Goal: Entertainment & Leisure: Browse casually

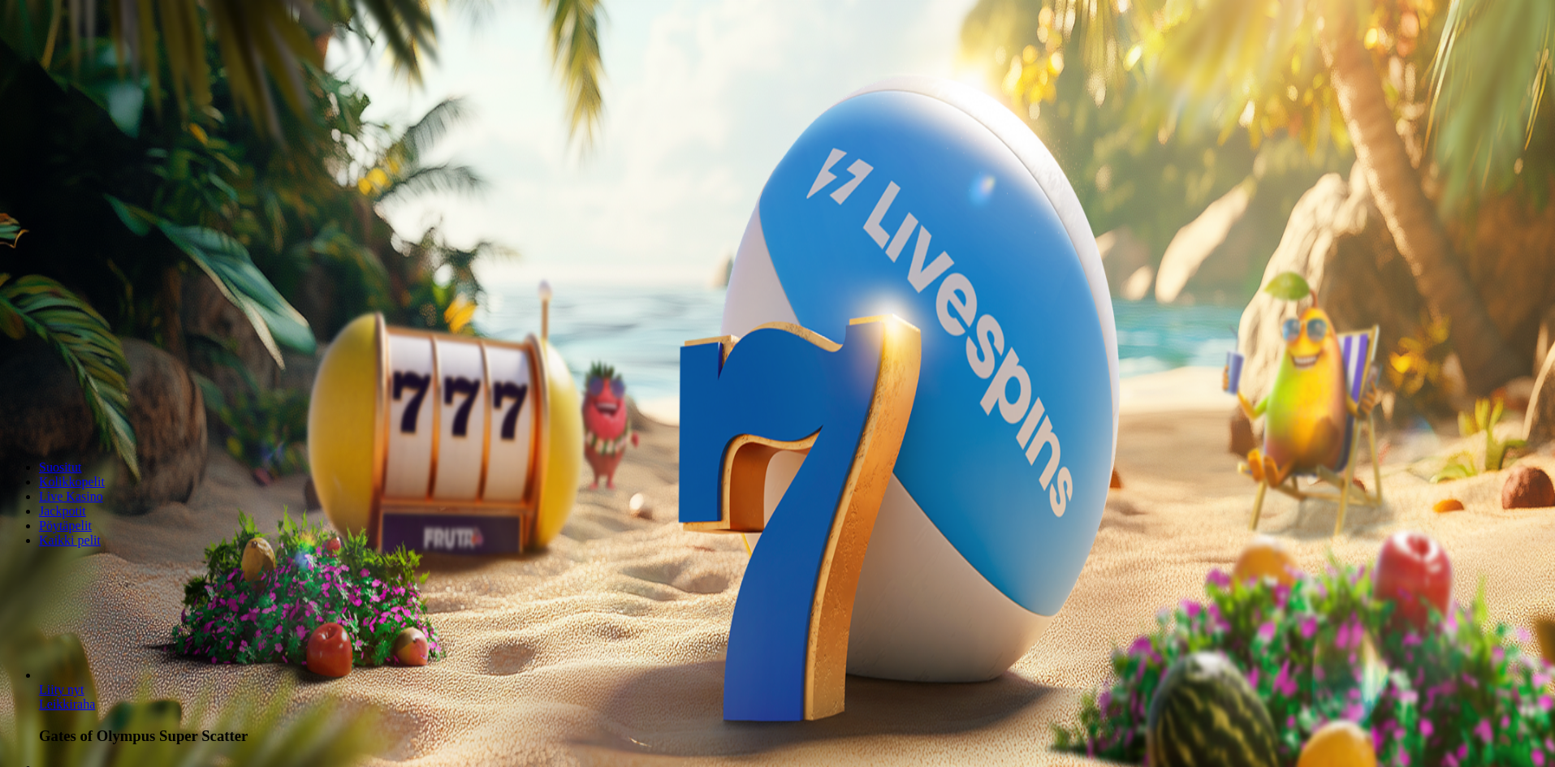
click at [93, 65] on span "Kirjaudu" at bounding box center [113, 59] width 40 height 12
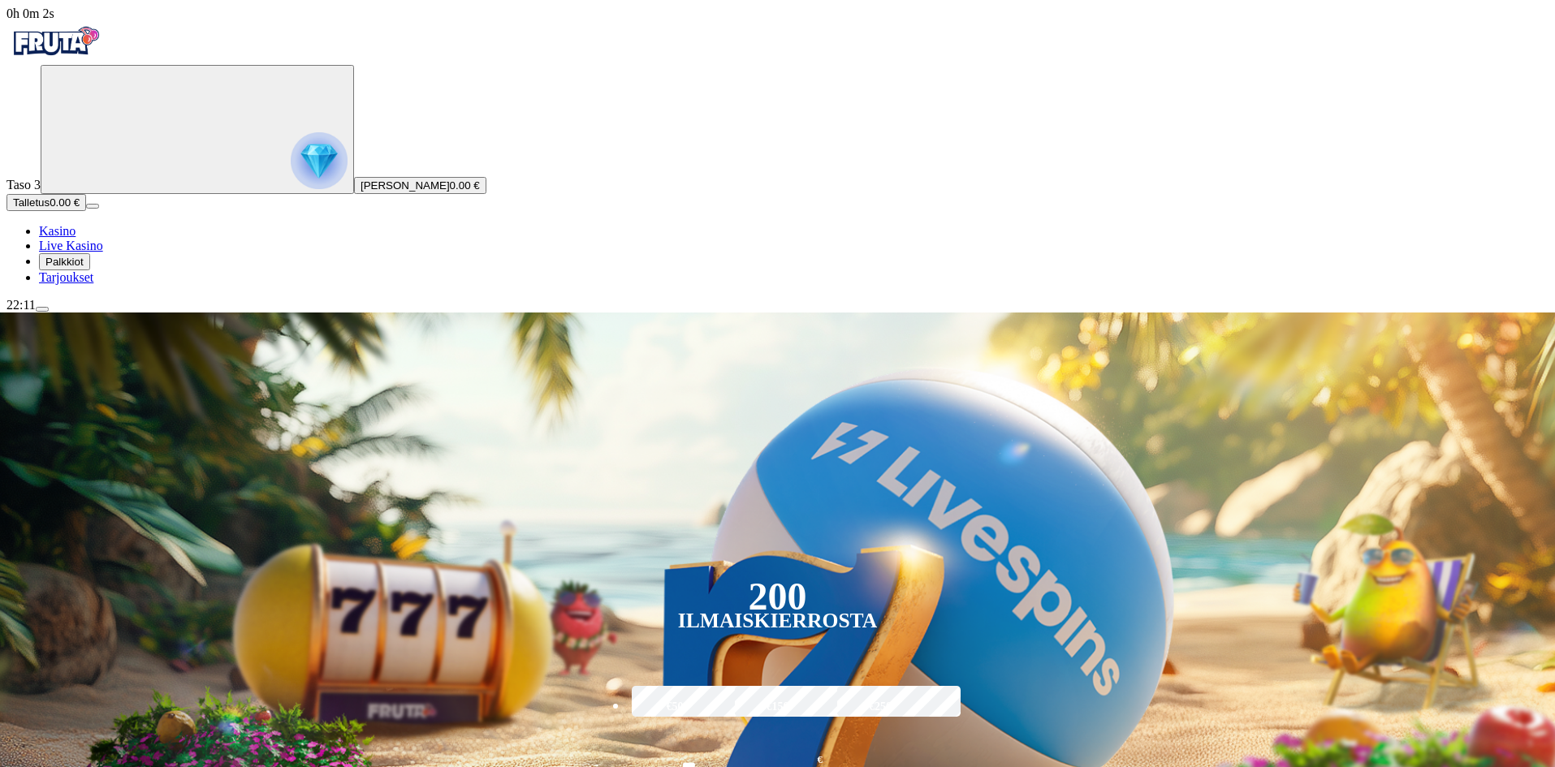
click at [69, 268] on span "Palkkiot" at bounding box center [64, 262] width 38 height 12
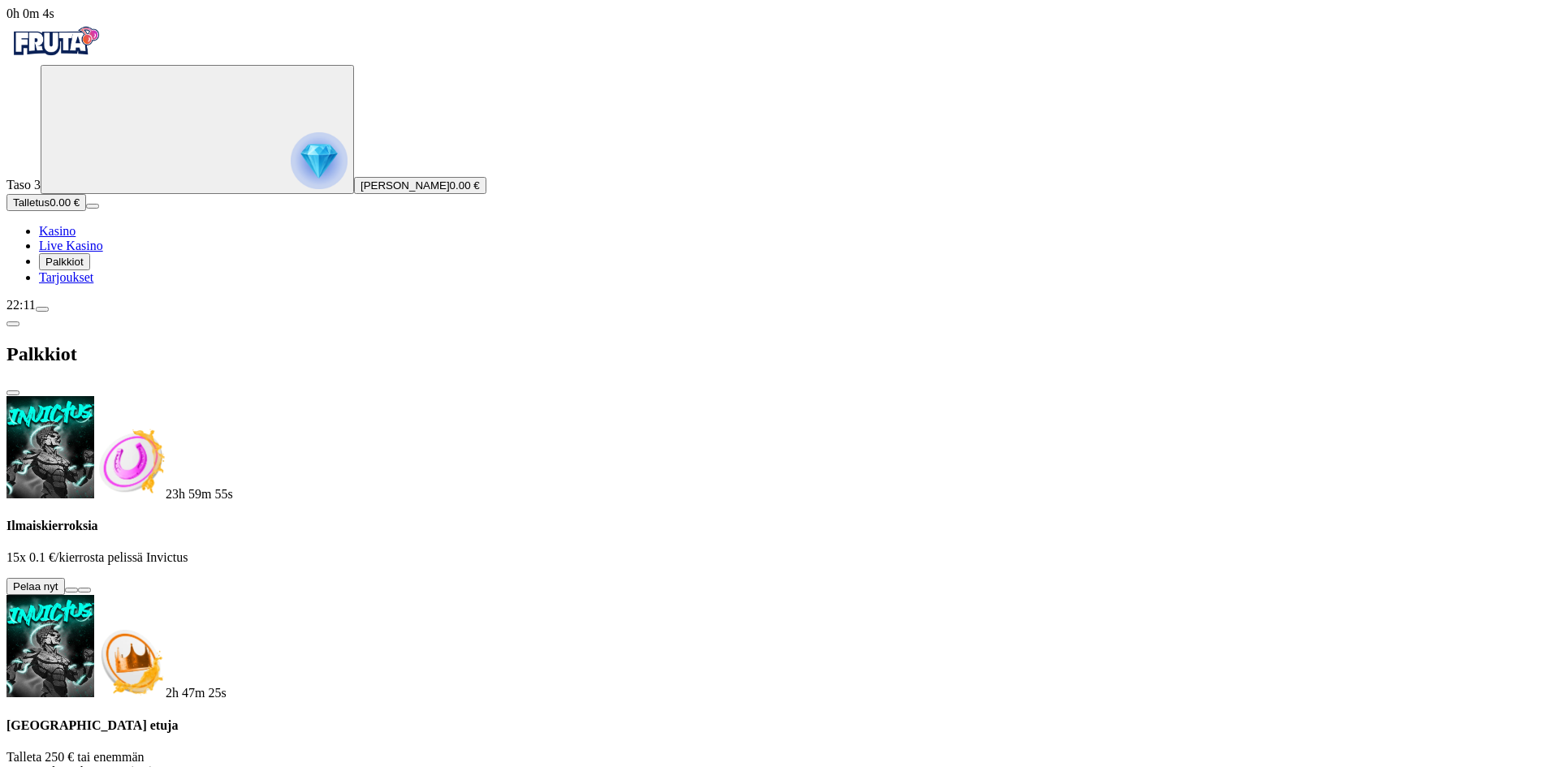
click at [78, 588] on button at bounding box center [71, 590] width 13 height 5
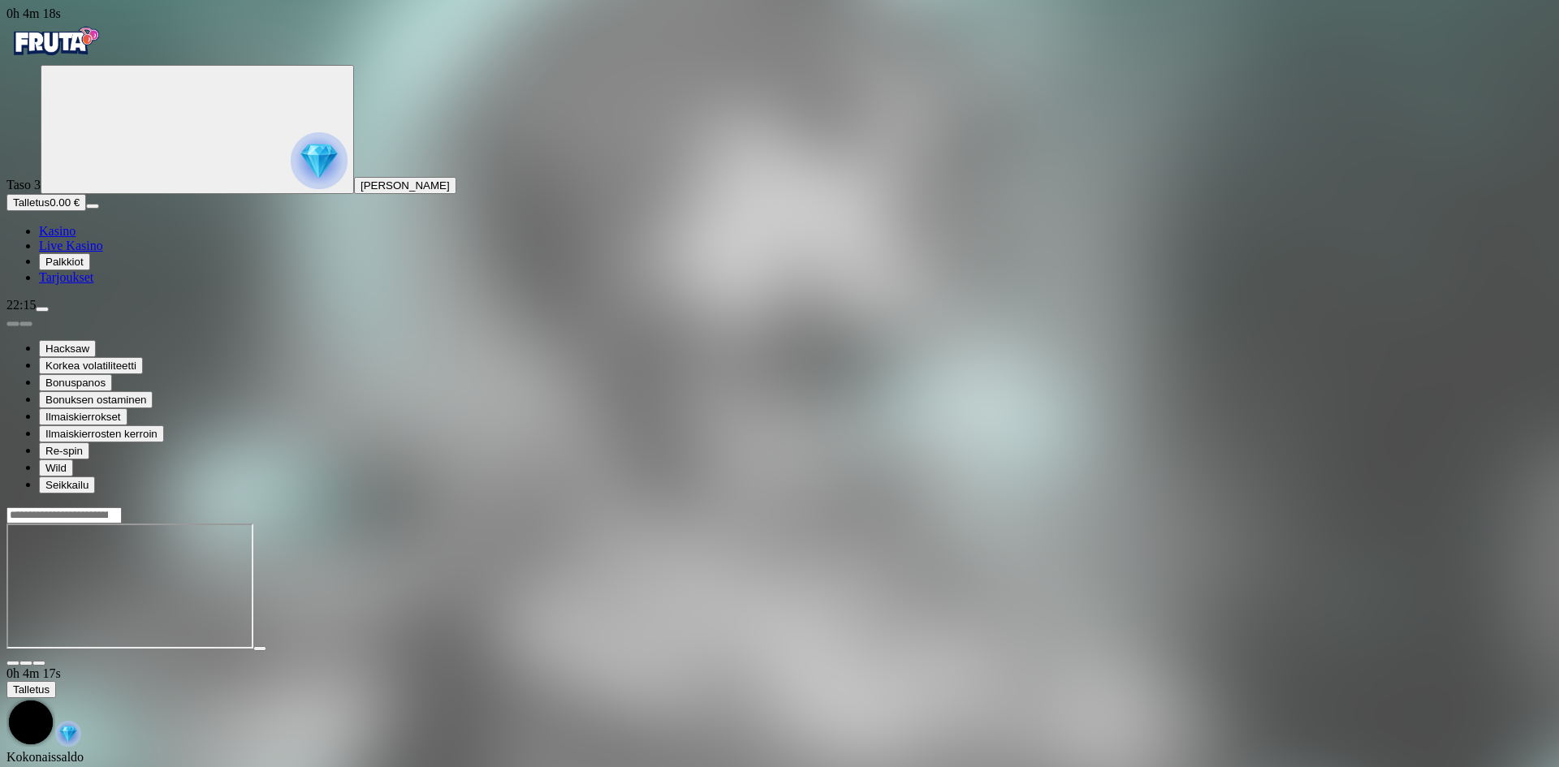
click at [75, 238] on span "Kasino" at bounding box center [57, 231] width 37 height 14
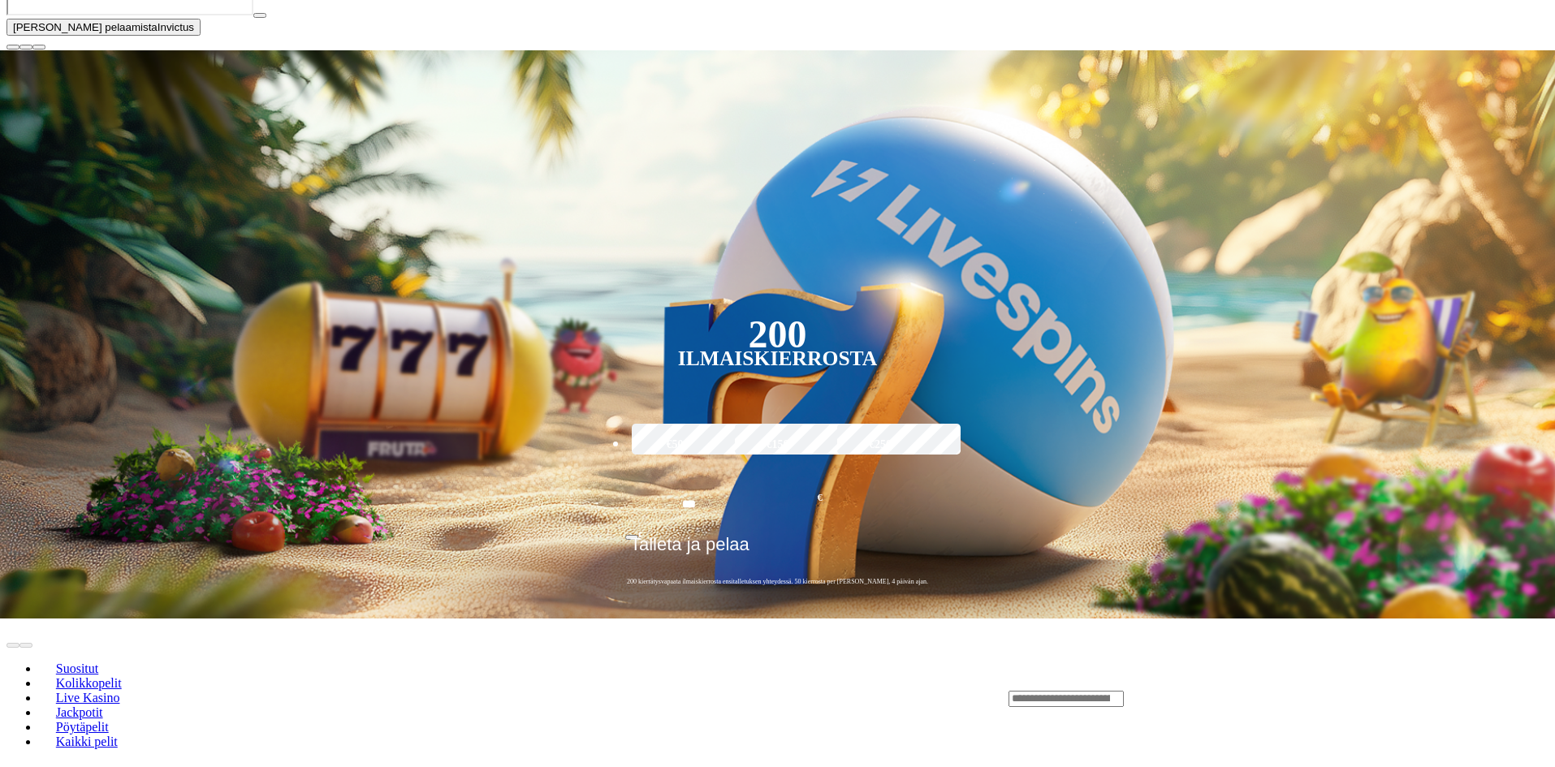
scroll to position [81, 0]
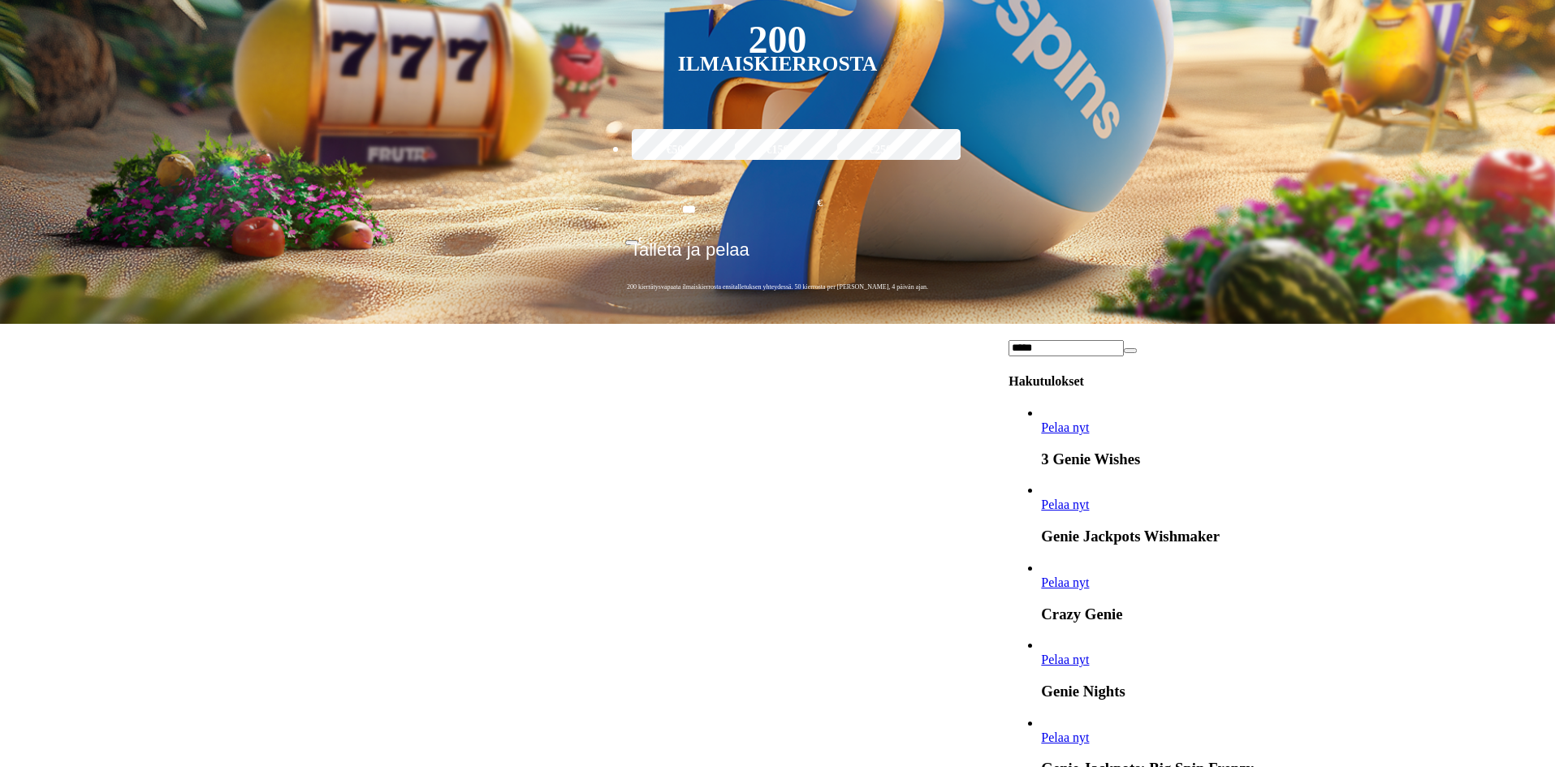
scroll to position [731, 0]
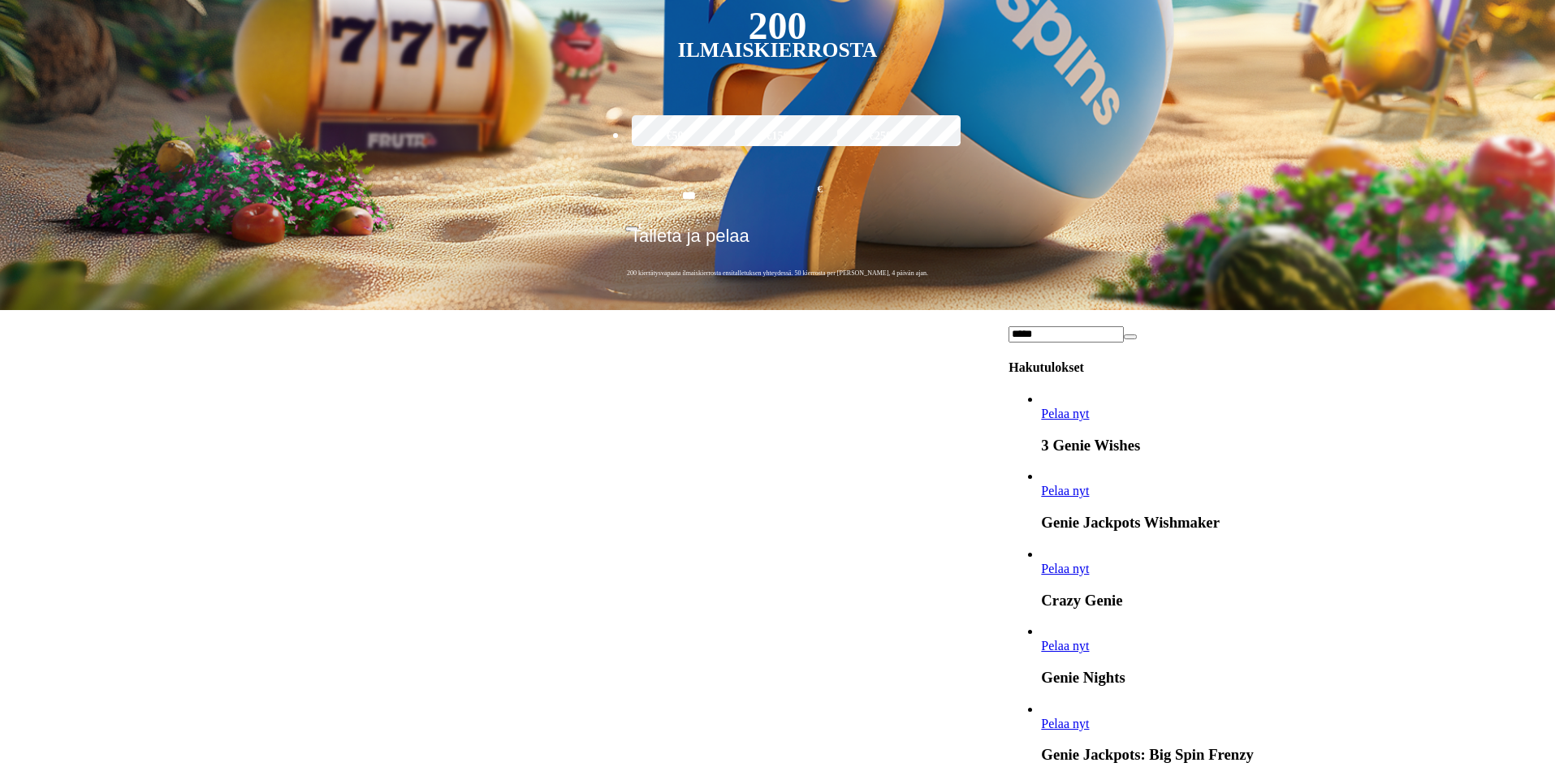
type input "*****"
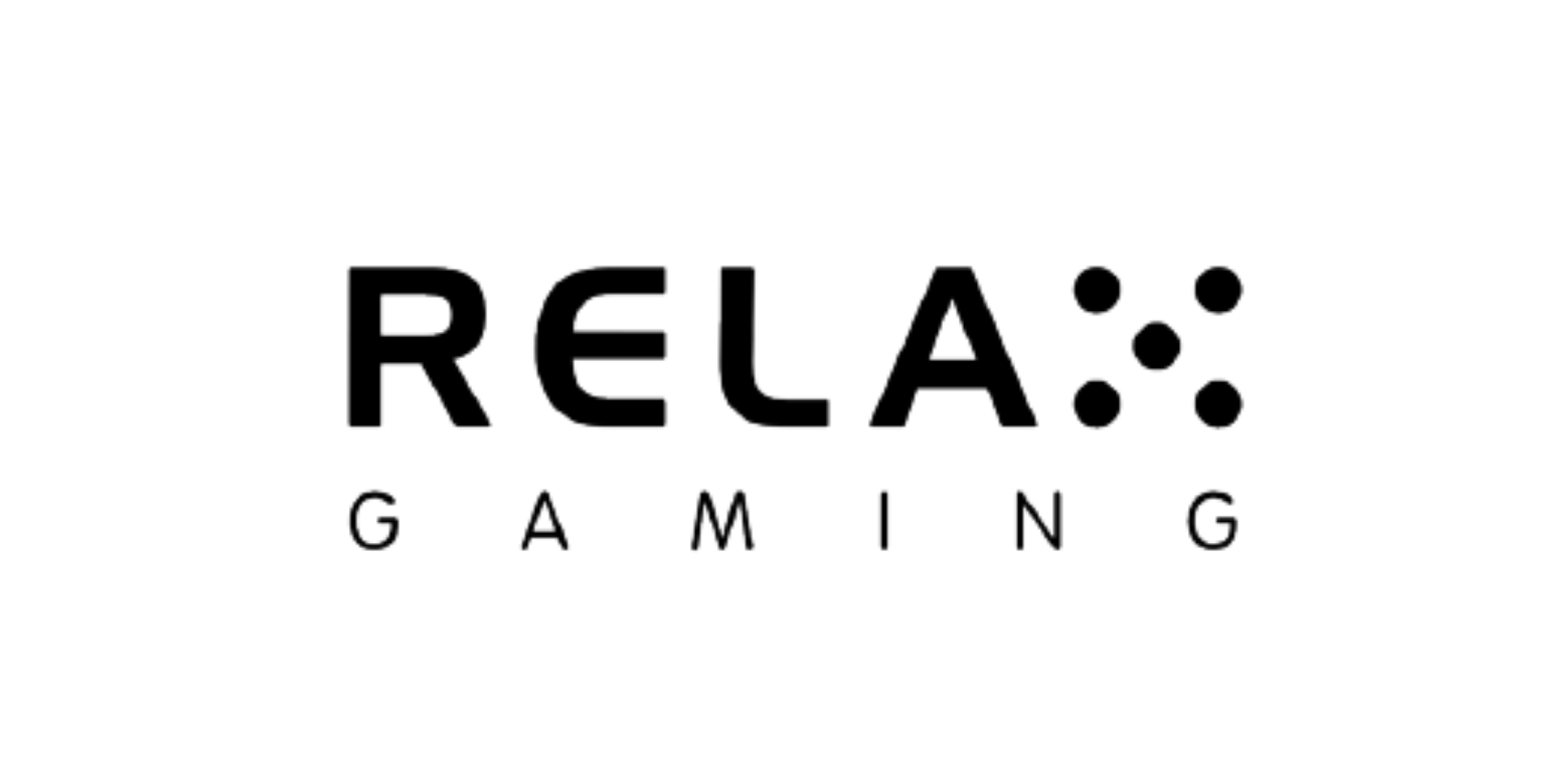
scroll to position [4140, 0]
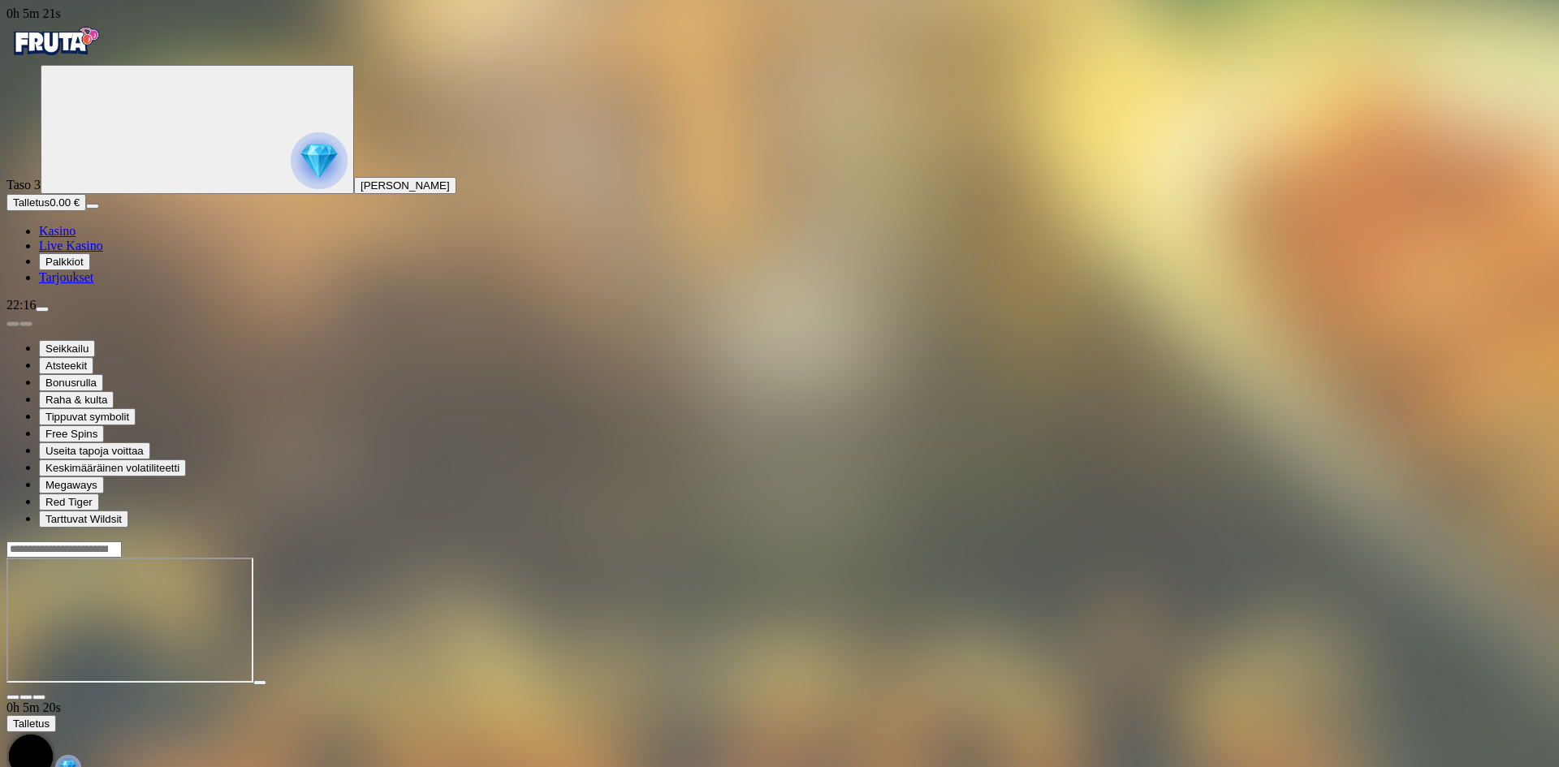
click at [81, 270] on button "Palkkiot" at bounding box center [64, 261] width 51 height 17
click at [84, 268] on span "Palkkiot" at bounding box center [64, 262] width 38 height 12
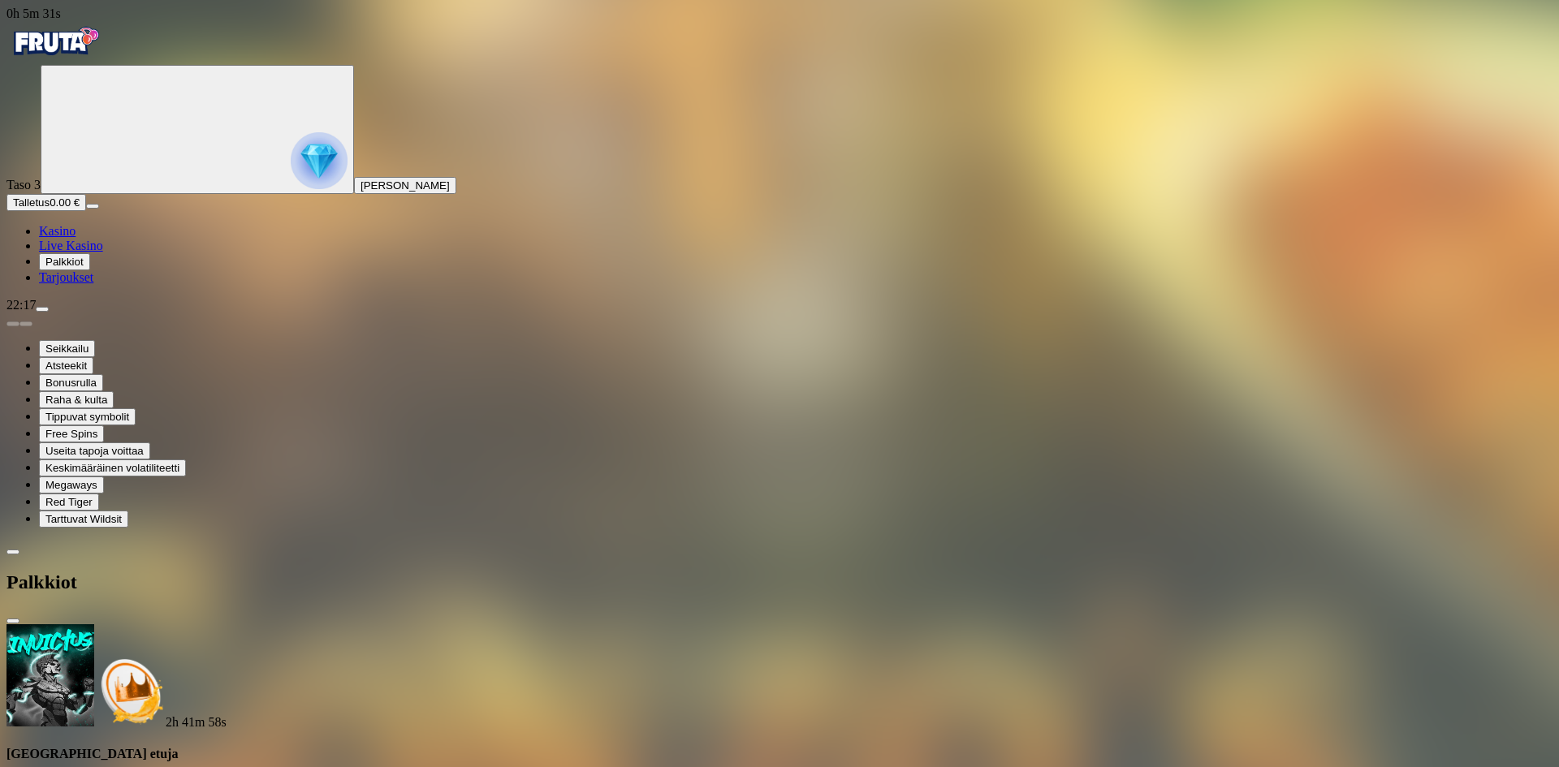
click at [13, 621] on span "close icon" at bounding box center [13, 621] width 0 height 0
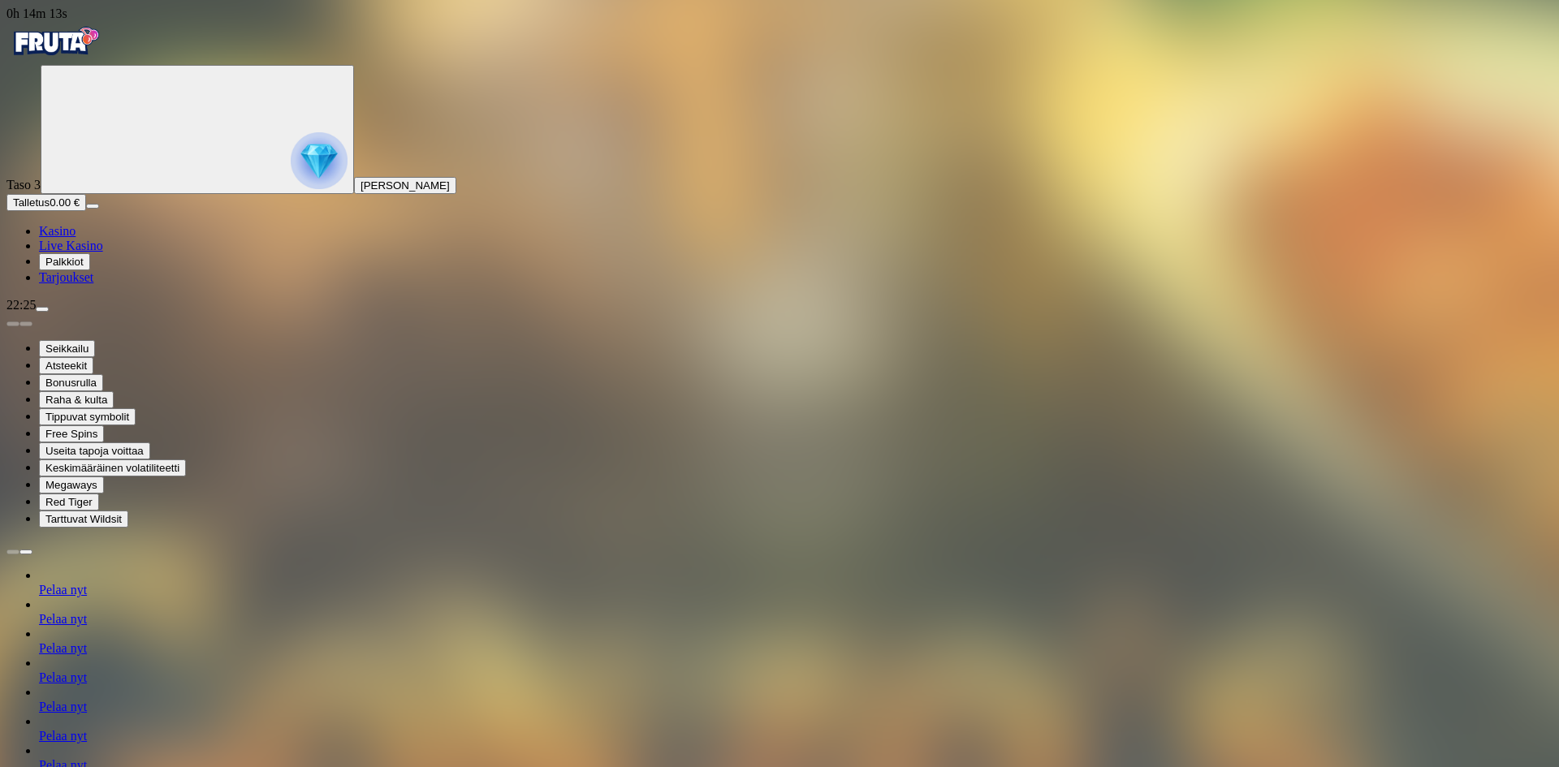
click at [75, 238] on span "Kasino" at bounding box center [57, 231] width 37 height 14
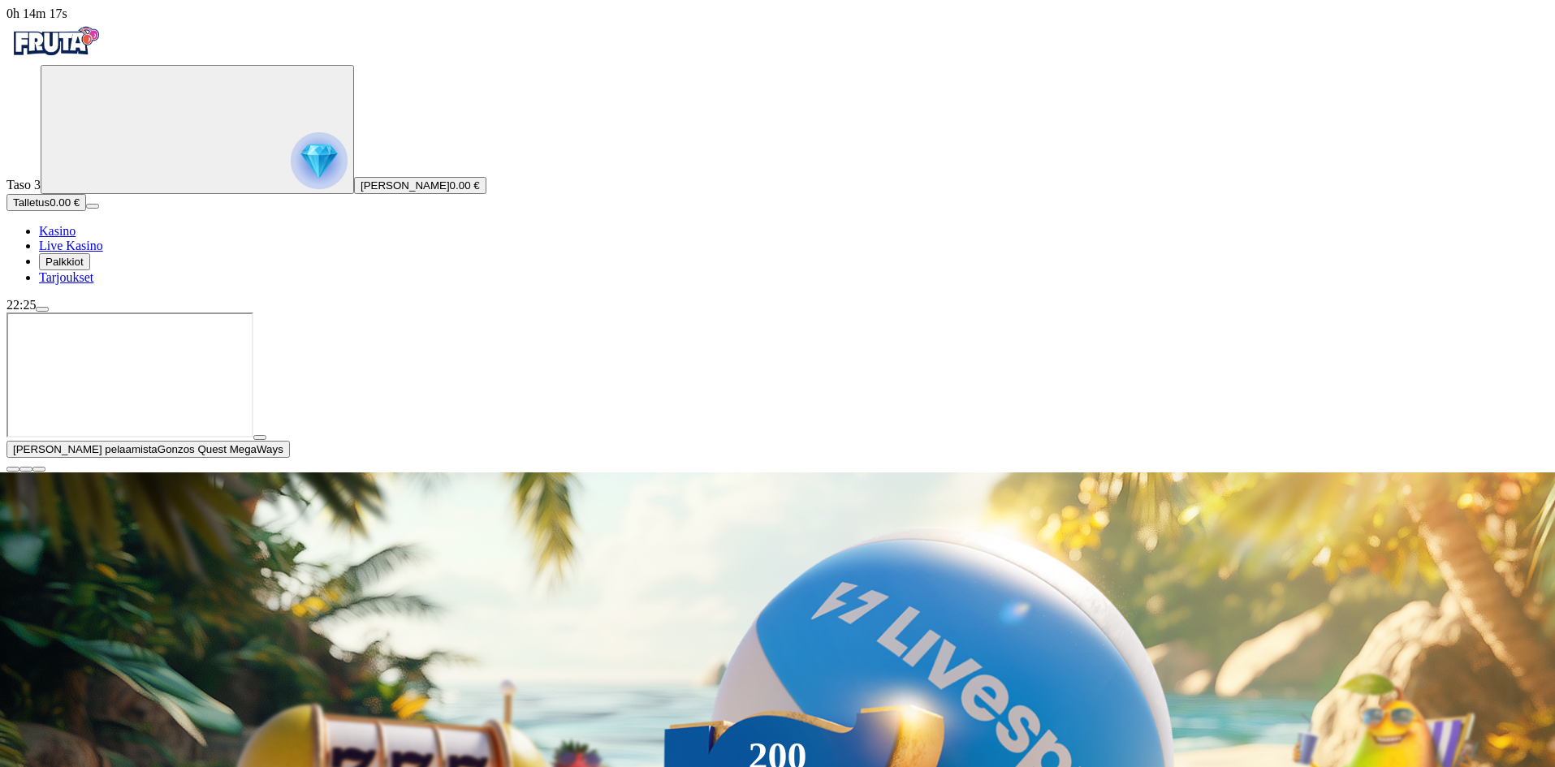
click at [19, 472] on button "button" at bounding box center [12, 469] width 13 height 5
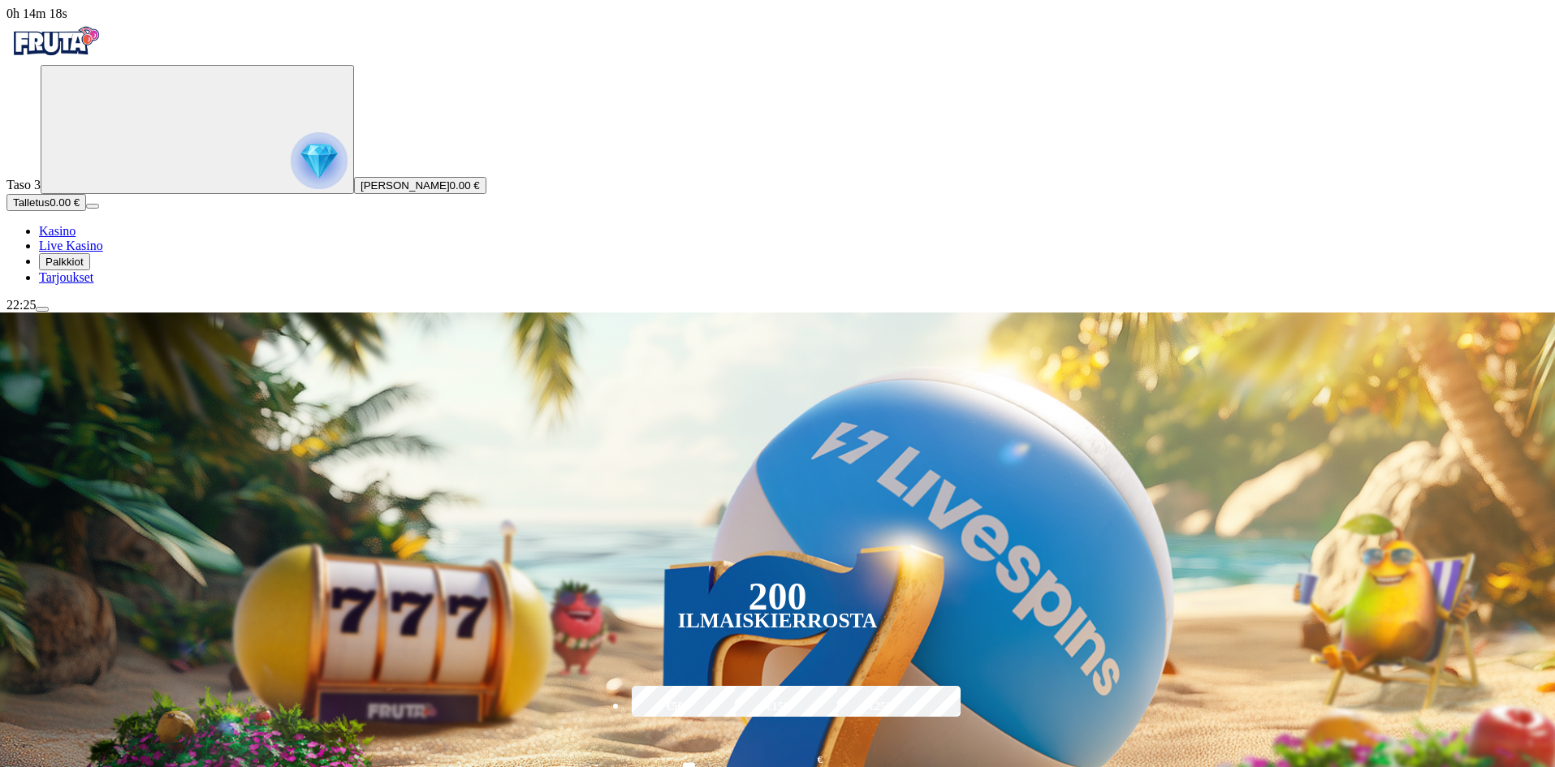
type input "****"
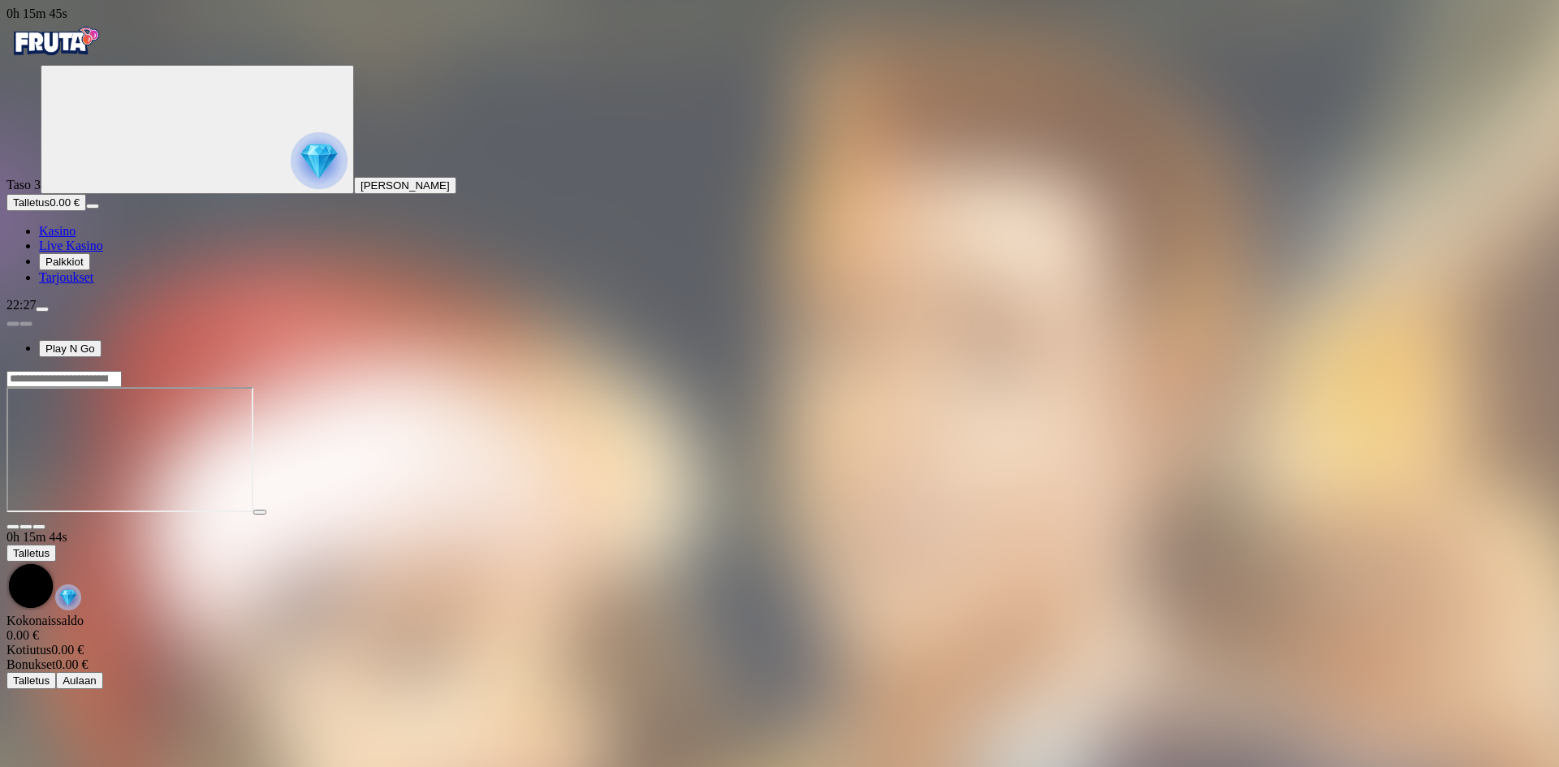
click at [39, 238] on span "diamond icon" at bounding box center [39, 231] width 0 height 14
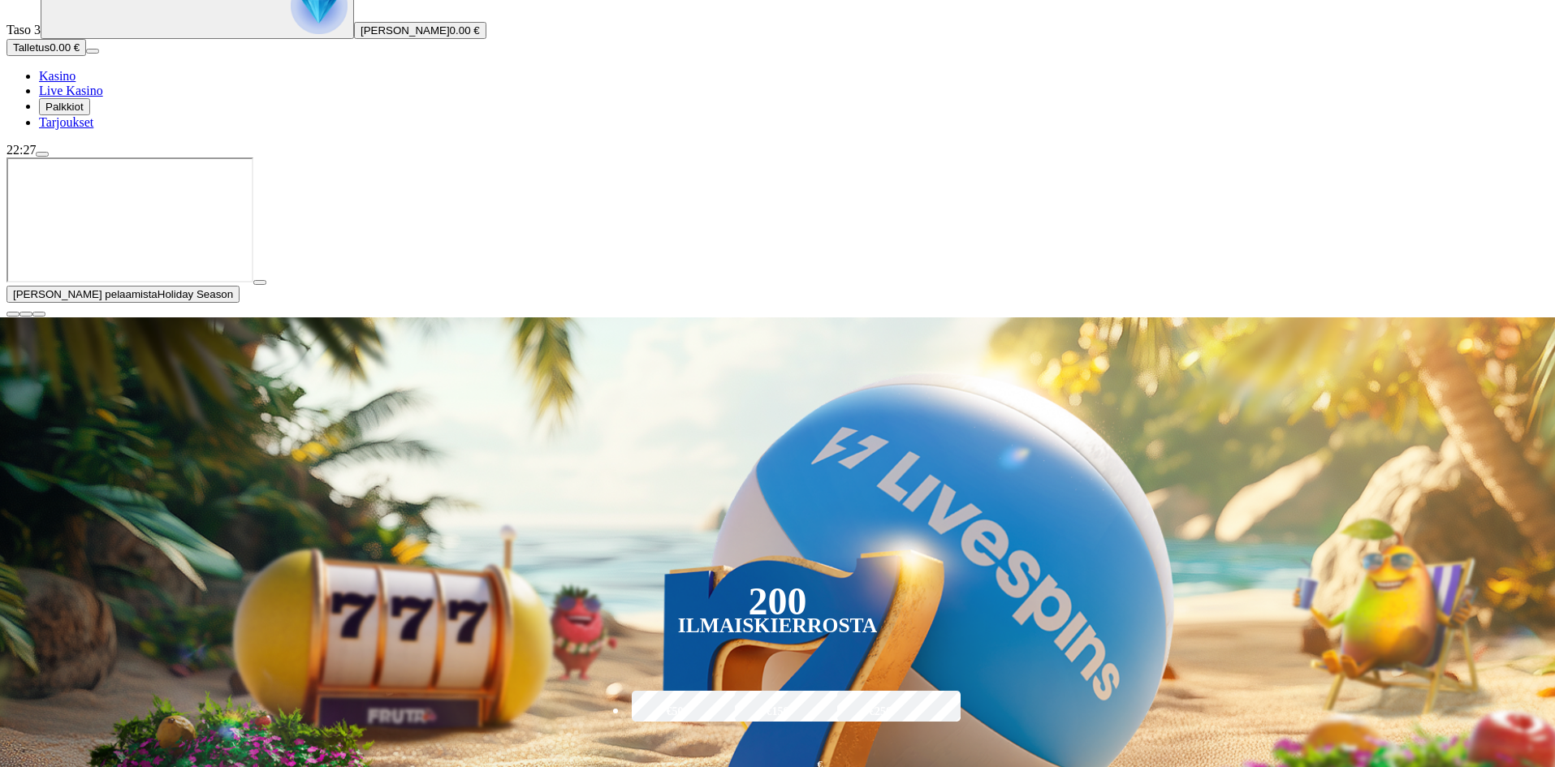
scroll to position [325, 0]
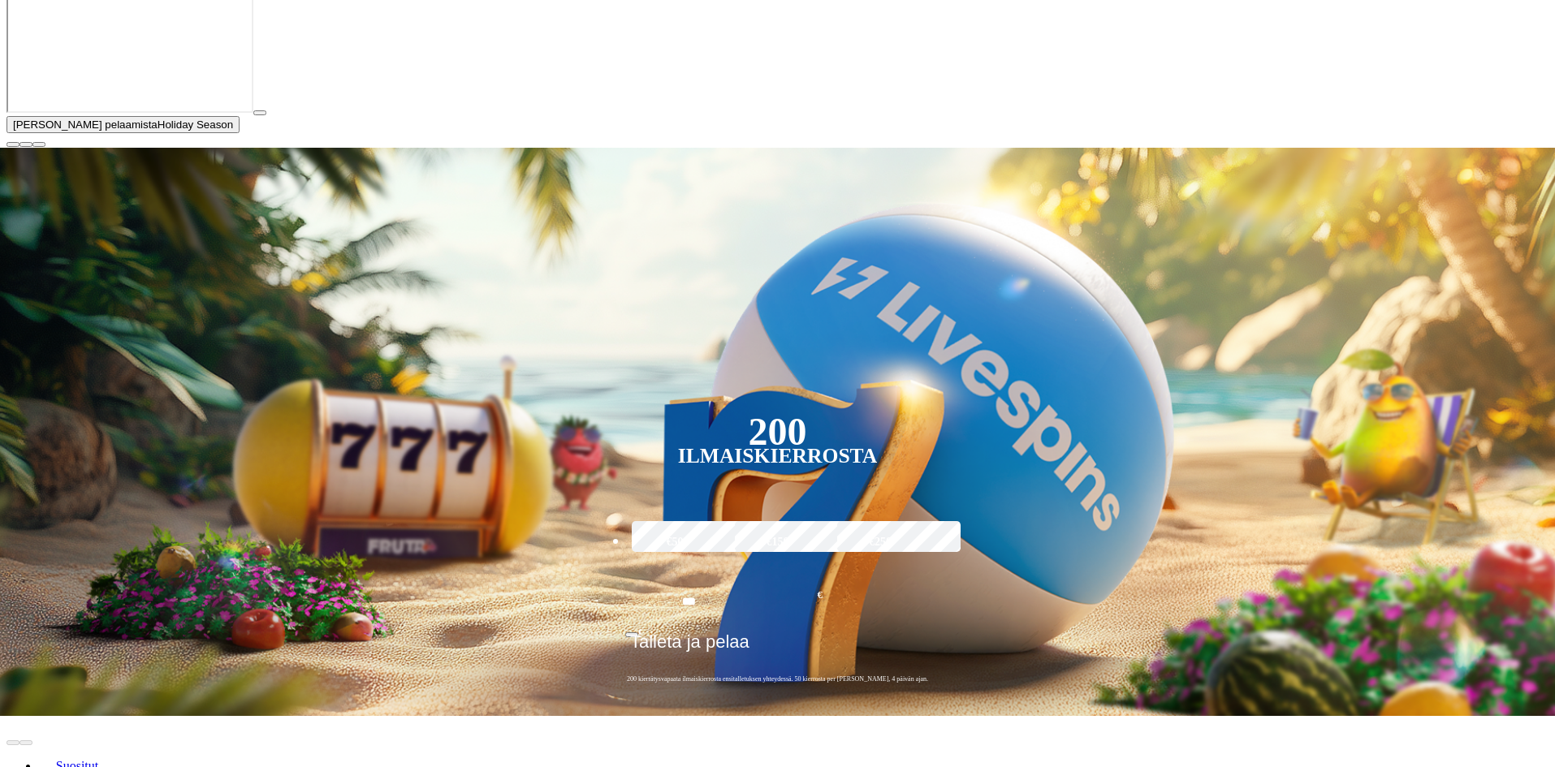
click at [13, 144] on span "close icon" at bounding box center [13, 144] width 0 height 0
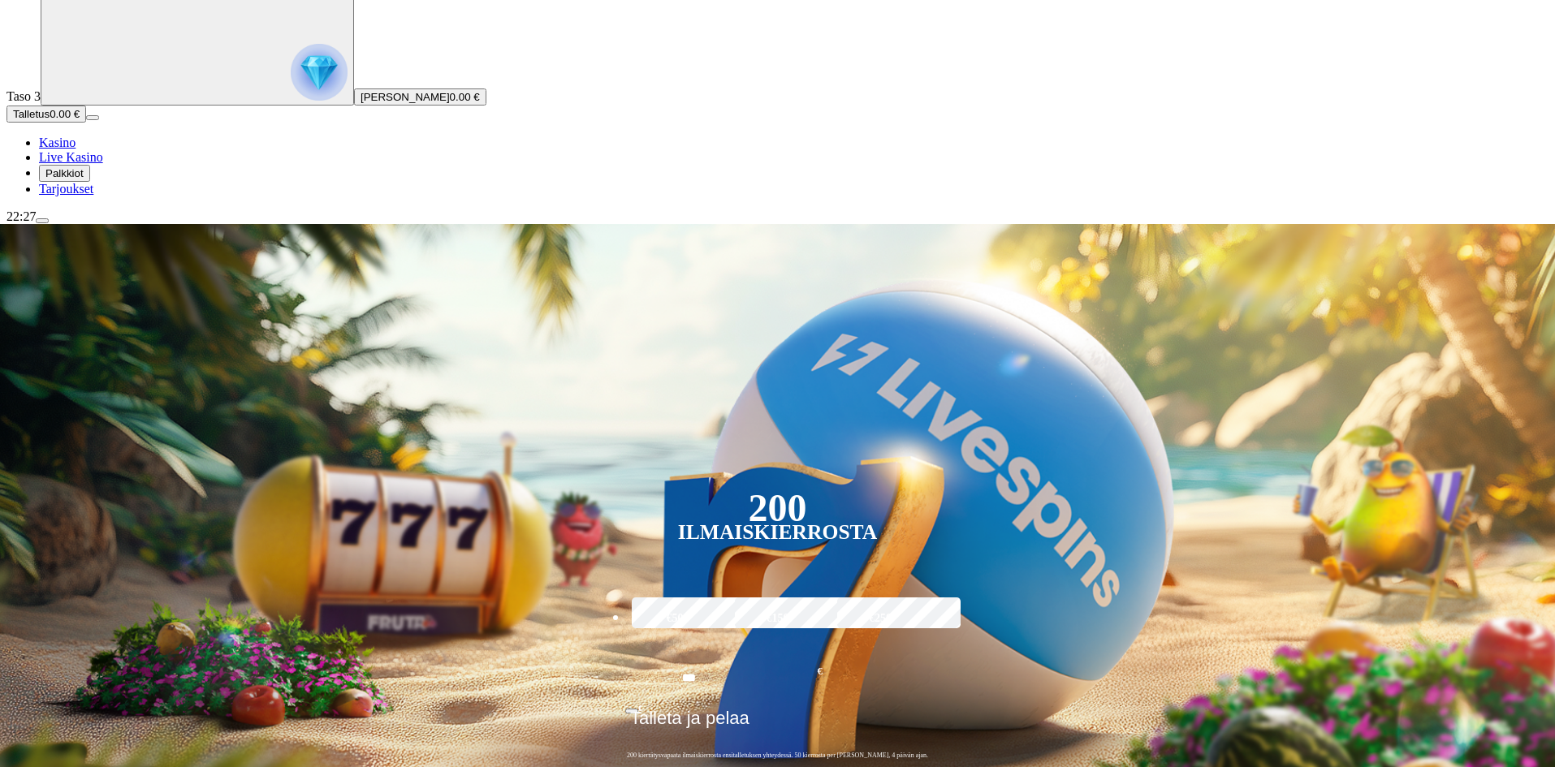
scroll to position [0, 0]
